Goal: Check status

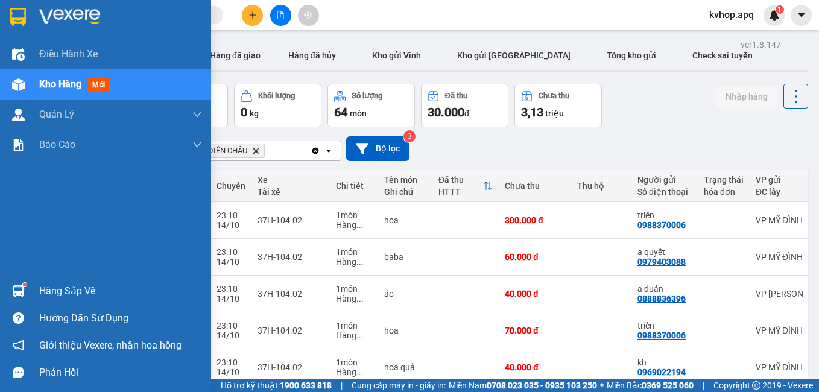
scroll to position [181, 0]
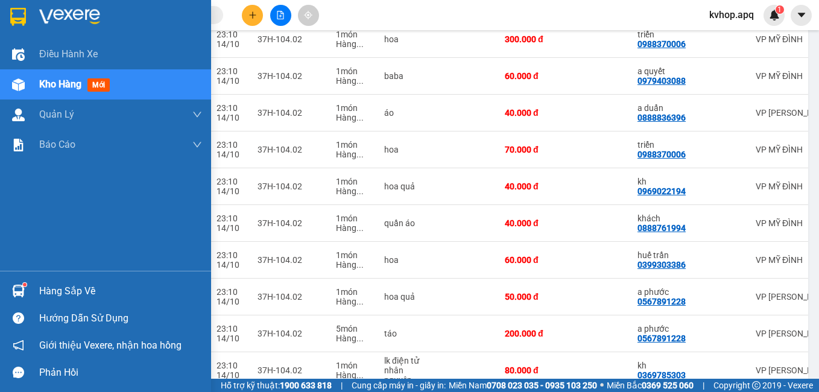
click at [78, 290] on div "Hàng sắp về" at bounding box center [120, 291] width 163 height 18
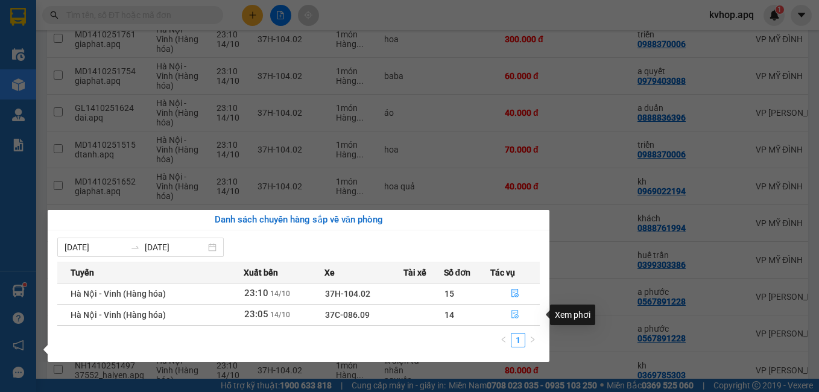
click at [514, 313] on icon "file-done" at bounding box center [515, 314] width 8 height 8
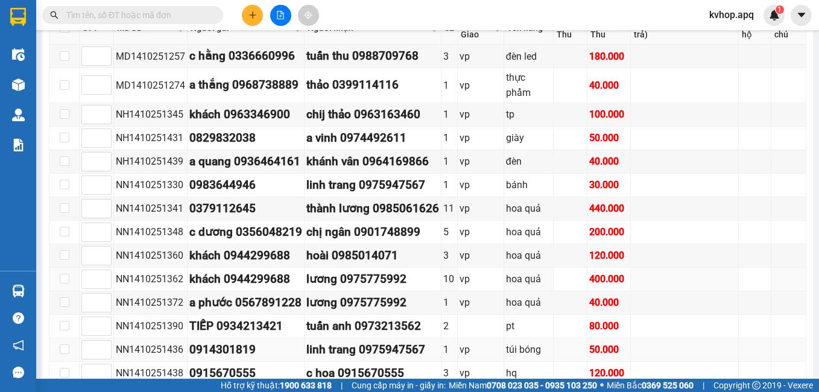
scroll to position [323, 0]
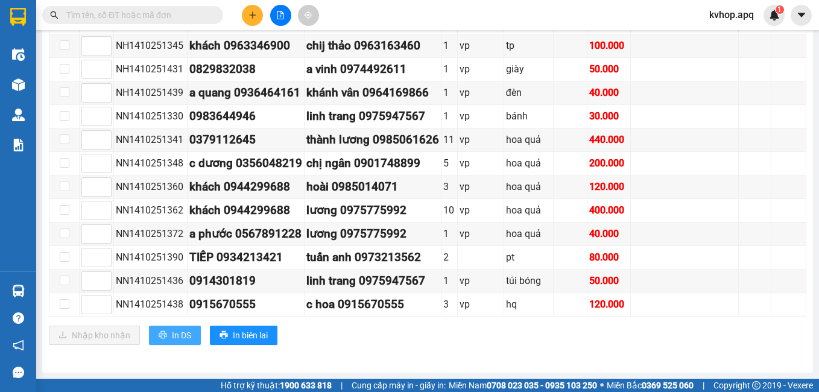
click at [185, 333] on span "In DS" at bounding box center [181, 335] width 19 height 13
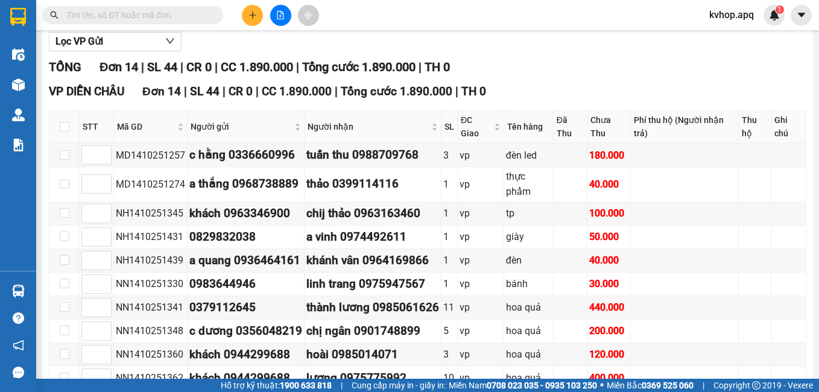
click at [570, 101] on div "VP DIỄN CHÂU Đơn 14 | SL 44 | CR 0 | CC 1.890.000 | Tổng cước 1.890.000 | TH 0" at bounding box center [428, 92] width 758 height 18
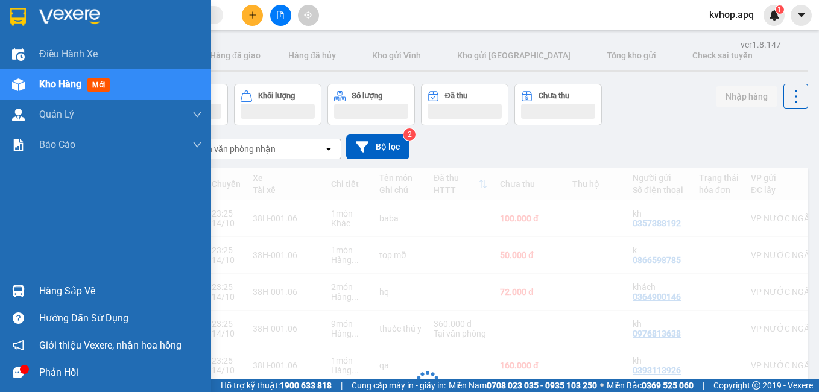
click at [72, 292] on div "Hàng sắp về" at bounding box center [120, 291] width 163 height 18
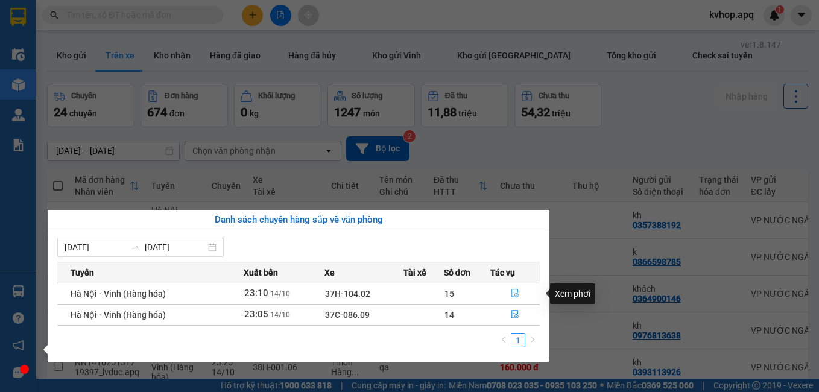
click at [515, 293] on icon "file-done" at bounding box center [515, 293] width 8 height 8
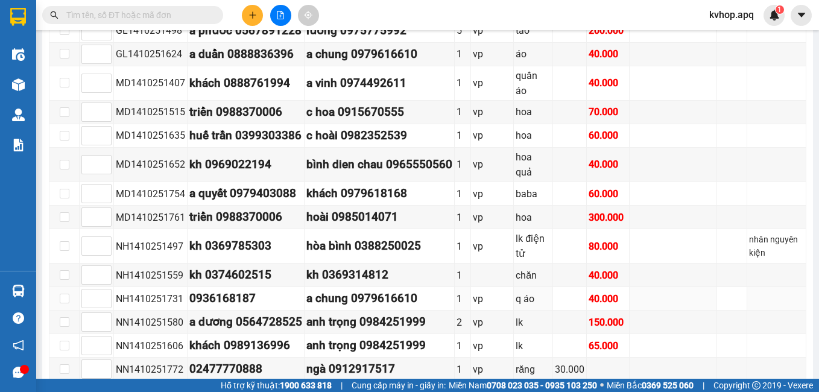
scroll to position [483, 0]
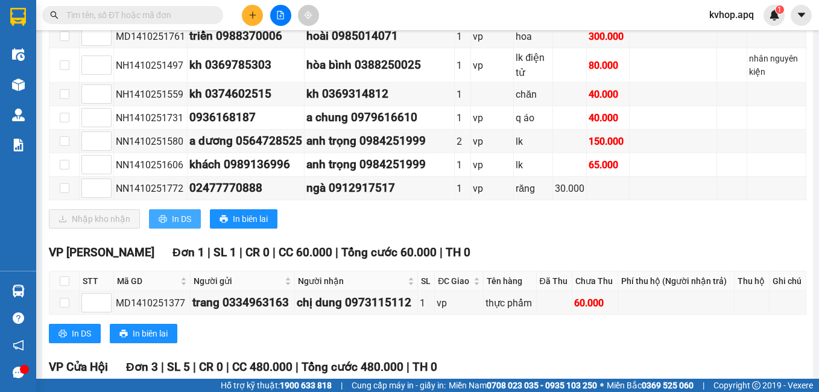
click at [186, 226] on span "In DS" at bounding box center [181, 218] width 19 height 13
